Goal: Obtain resource: Obtain resource

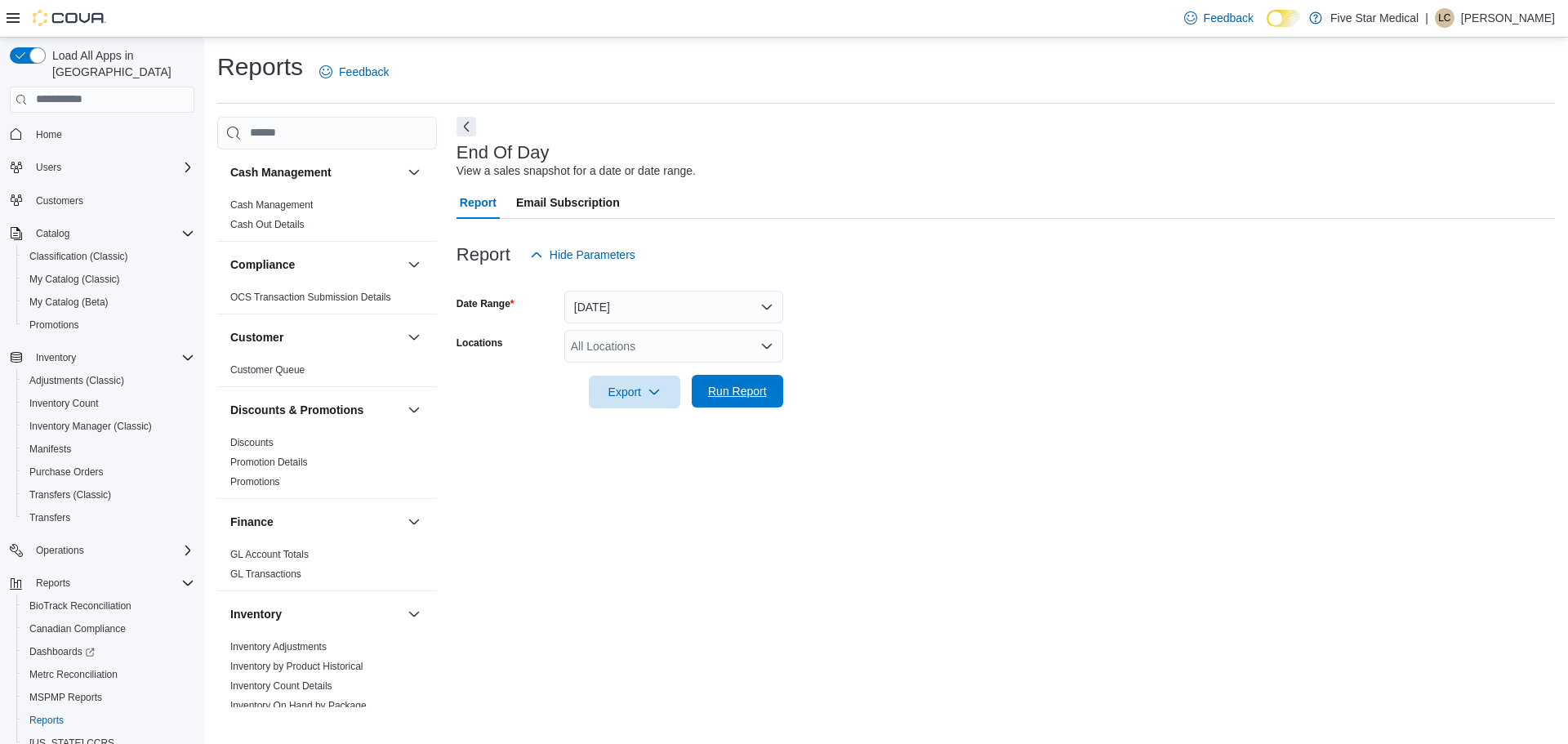
click at [745, 387] on span "Run Report" at bounding box center [738, 391] width 59 height 16
click at [61, 576] on span "Reports" at bounding box center [53, 583] width 34 height 13
click at [733, 404] on span "Run Report" at bounding box center [737, 391] width 71 height 33
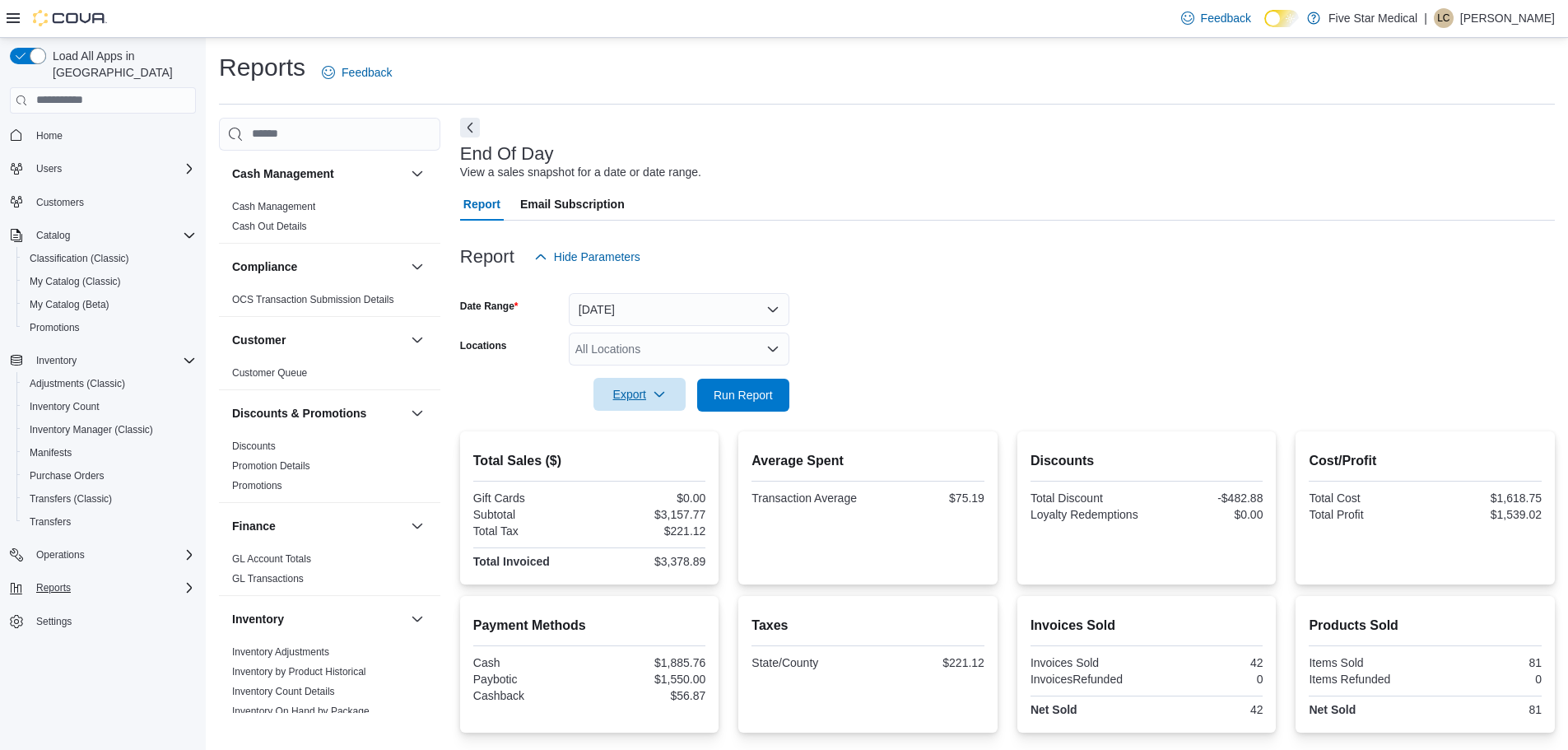
click at [639, 387] on span "Export" at bounding box center [639, 394] width 72 height 33
click at [632, 469] on button "Export to Pdf" at bounding box center [642, 461] width 94 height 33
click at [52, 581] on span "Reports" at bounding box center [54, 588] width 35 height 13
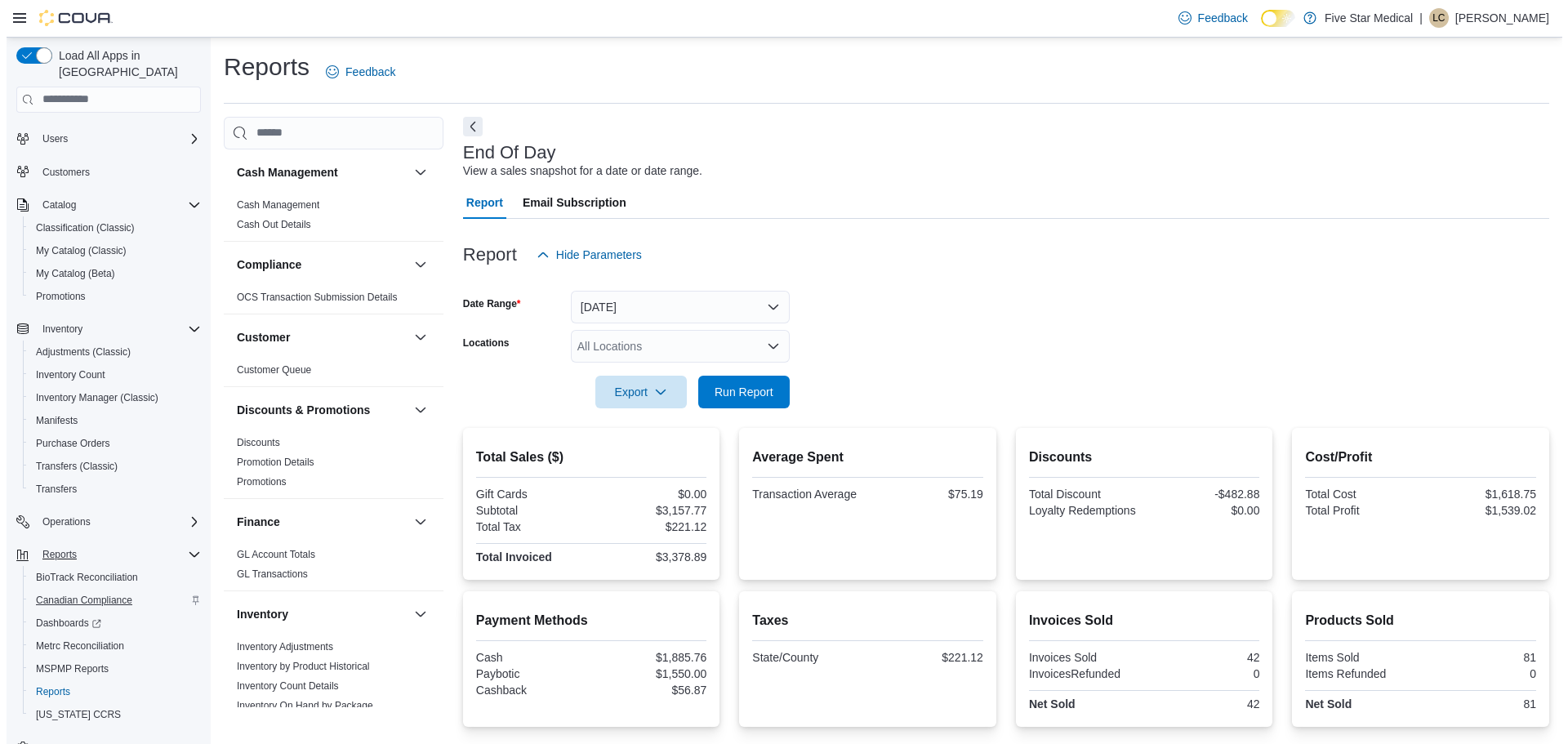
scroll to position [53, 0]
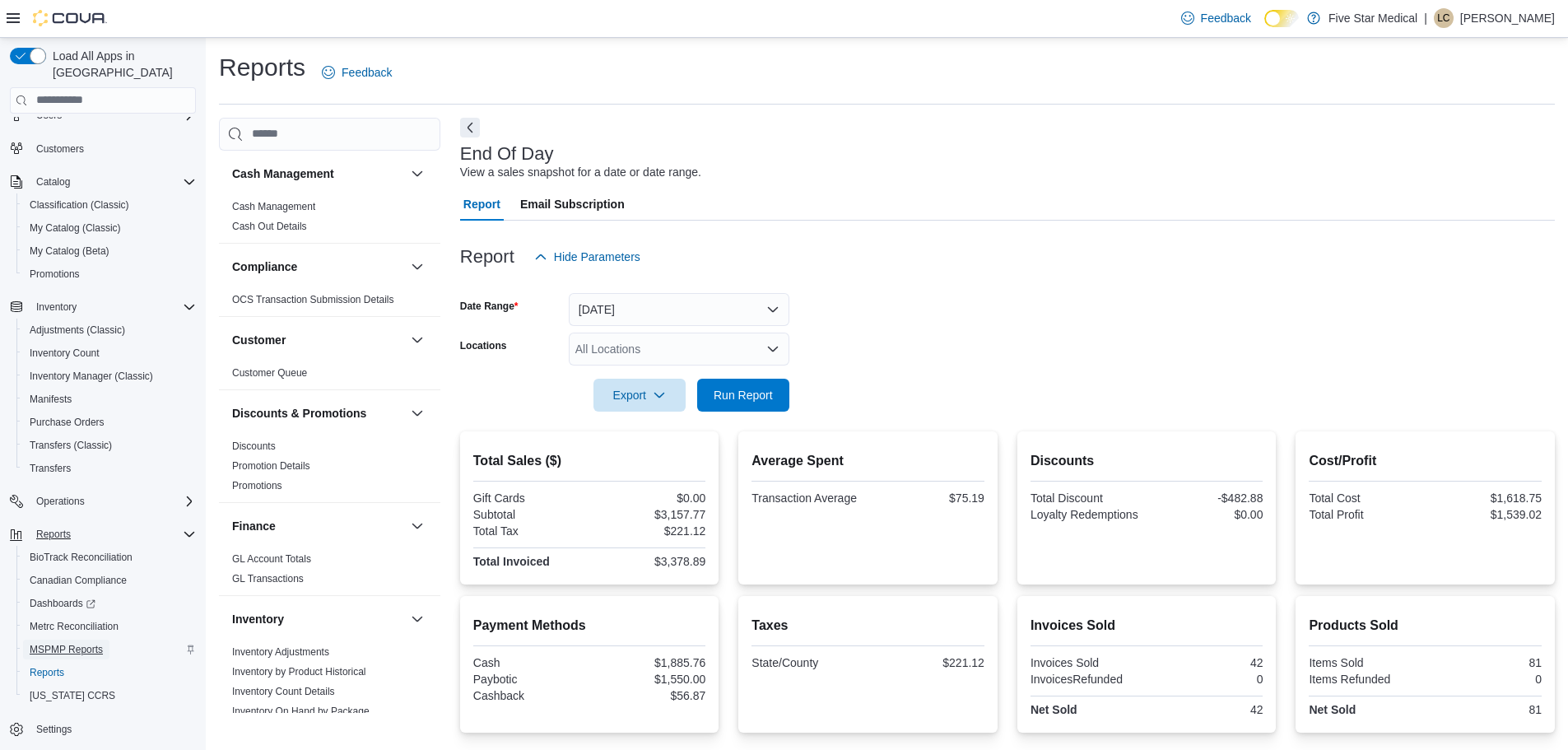
click at [72, 642] on span "MSPMP Reports" at bounding box center [66, 649] width 73 height 13
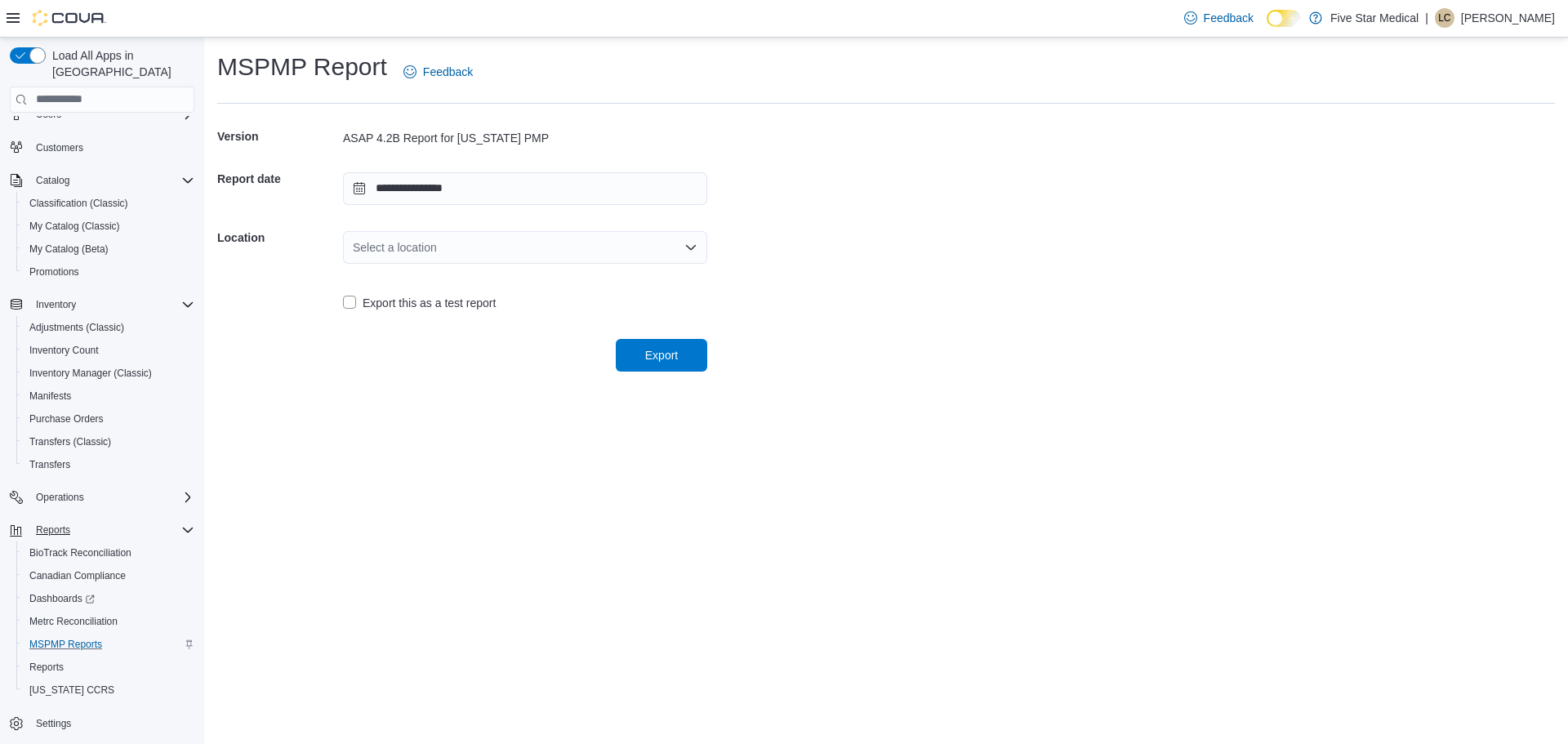
click at [697, 248] on icon "Open list of options" at bounding box center [691, 247] width 13 height 13
click at [425, 301] on span "409 [PERSON_NAME] Dr" at bounding box center [535, 299] width 325 height 16
click at [677, 359] on span "Export" at bounding box center [661, 355] width 33 height 16
